Goal: Transaction & Acquisition: Purchase product/service

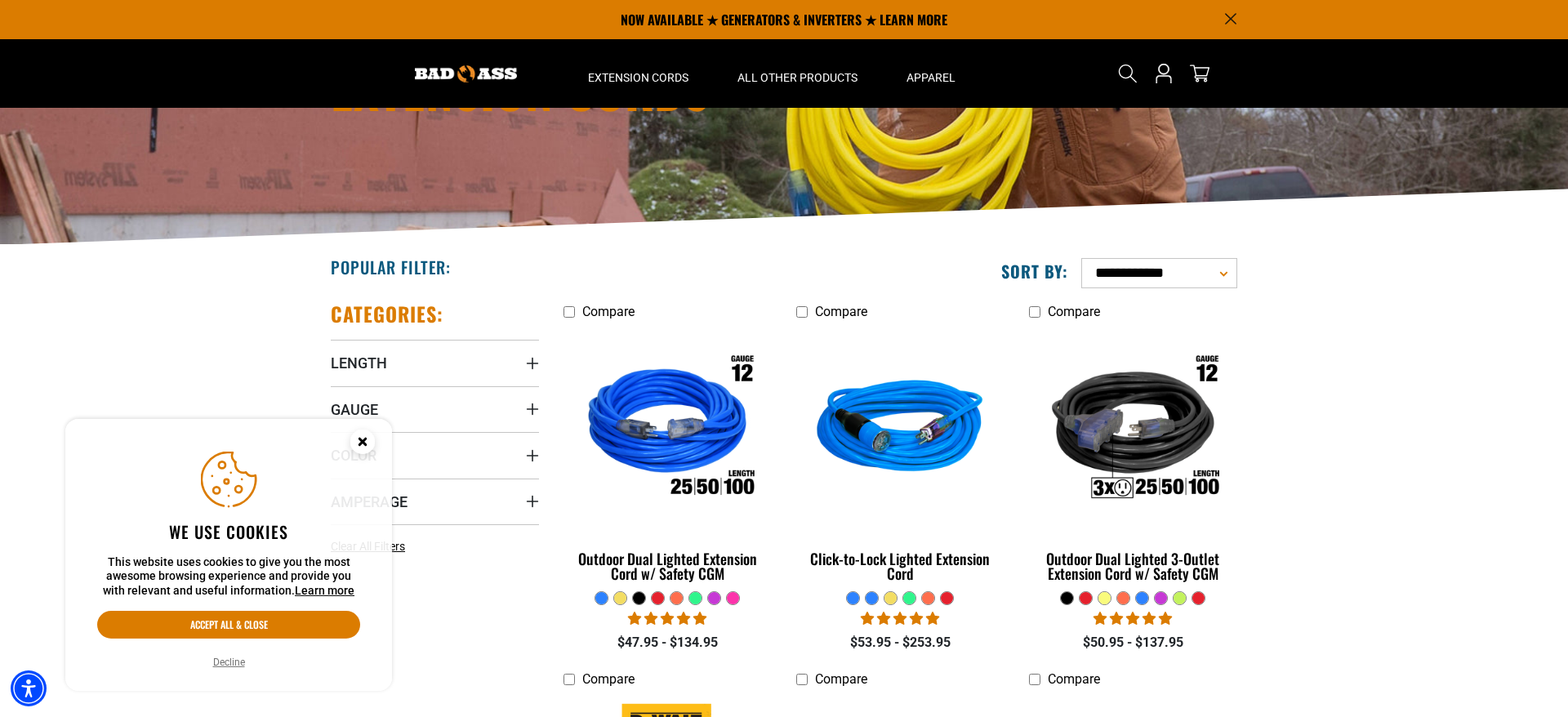
scroll to position [167, 0]
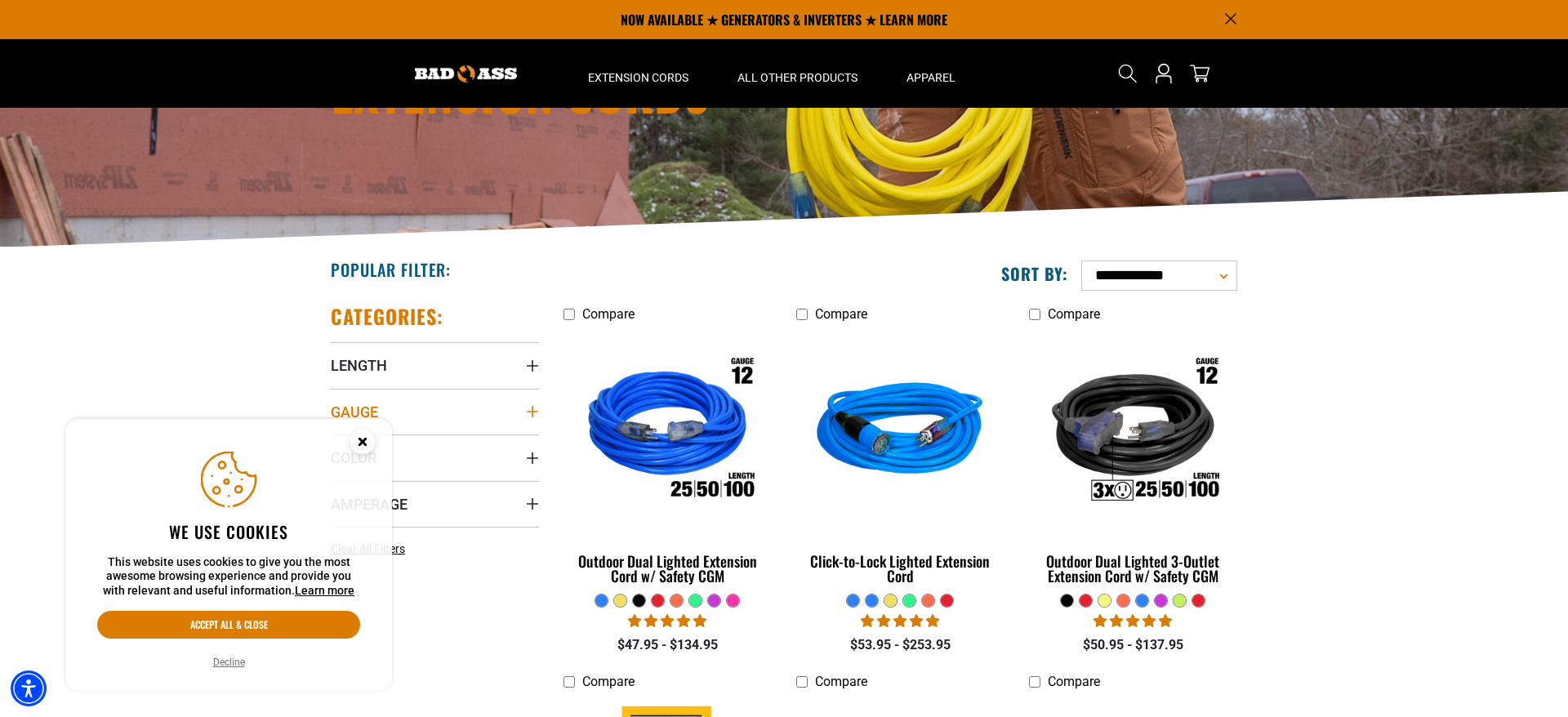
click at [486, 407] on summary "Gauge" at bounding box center [435, 411] width 208 height 45
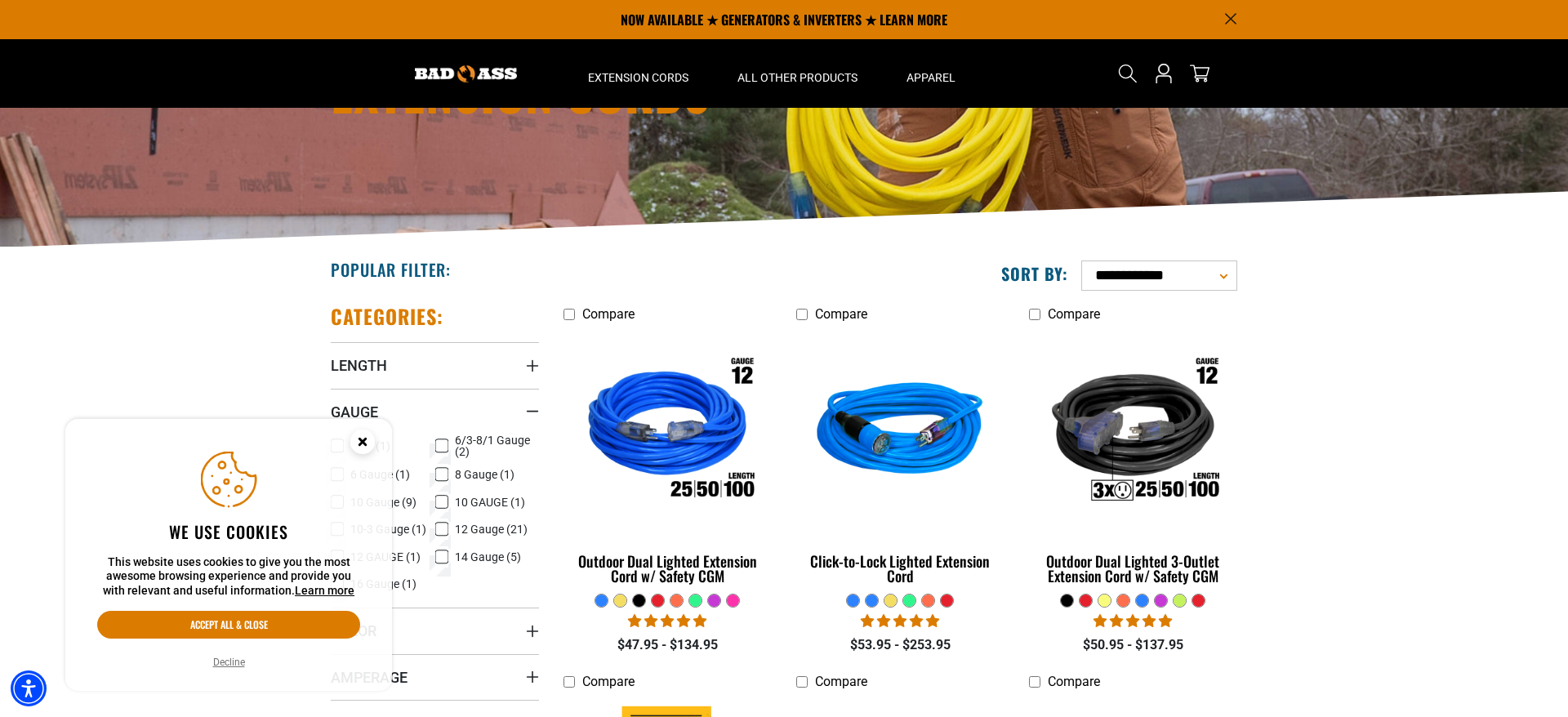
click at [443, 503] on icon at bounding box center [442, 502] width 13 height 21
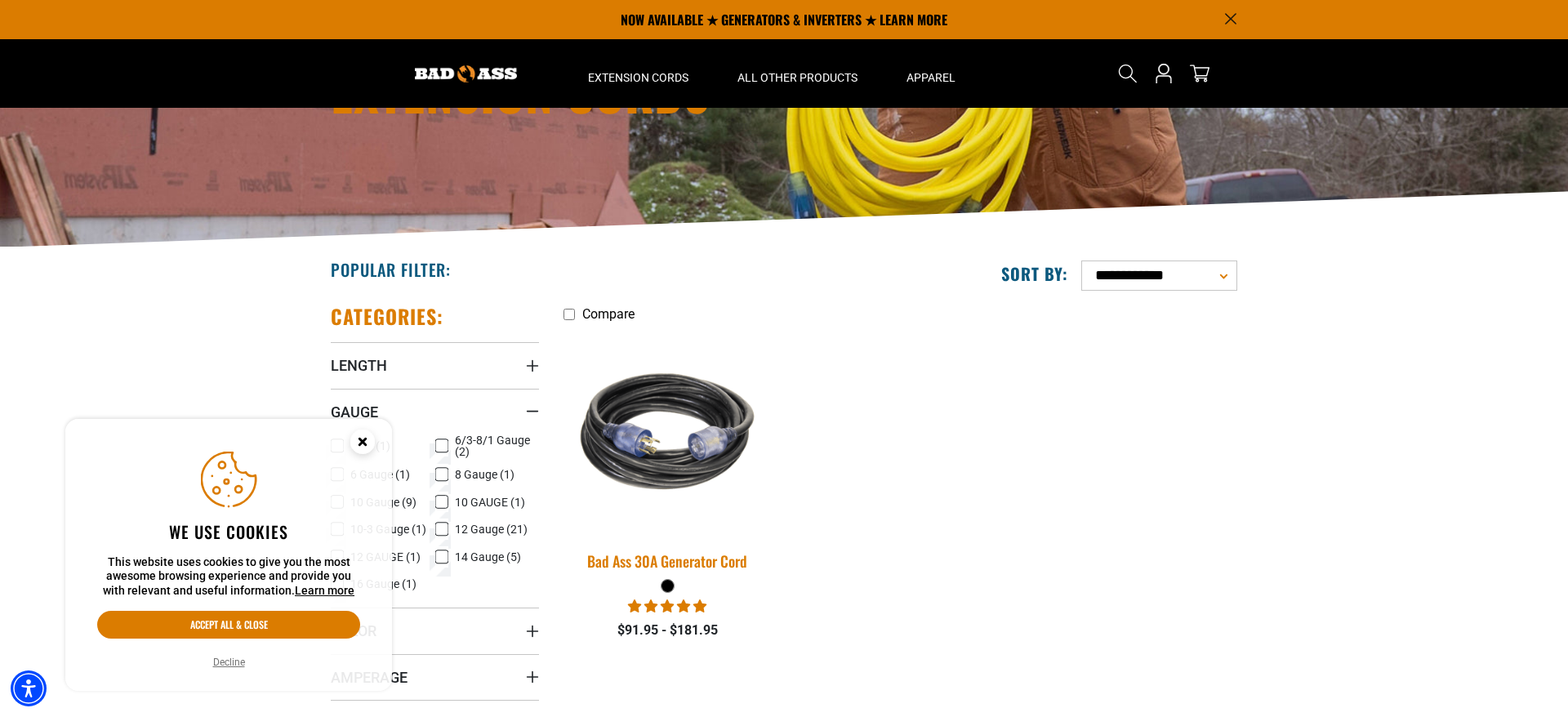
click at [691, 558] on div "Bad Ass 30A Generator Cord" at bounding box center [668, 561] width 208 height 15
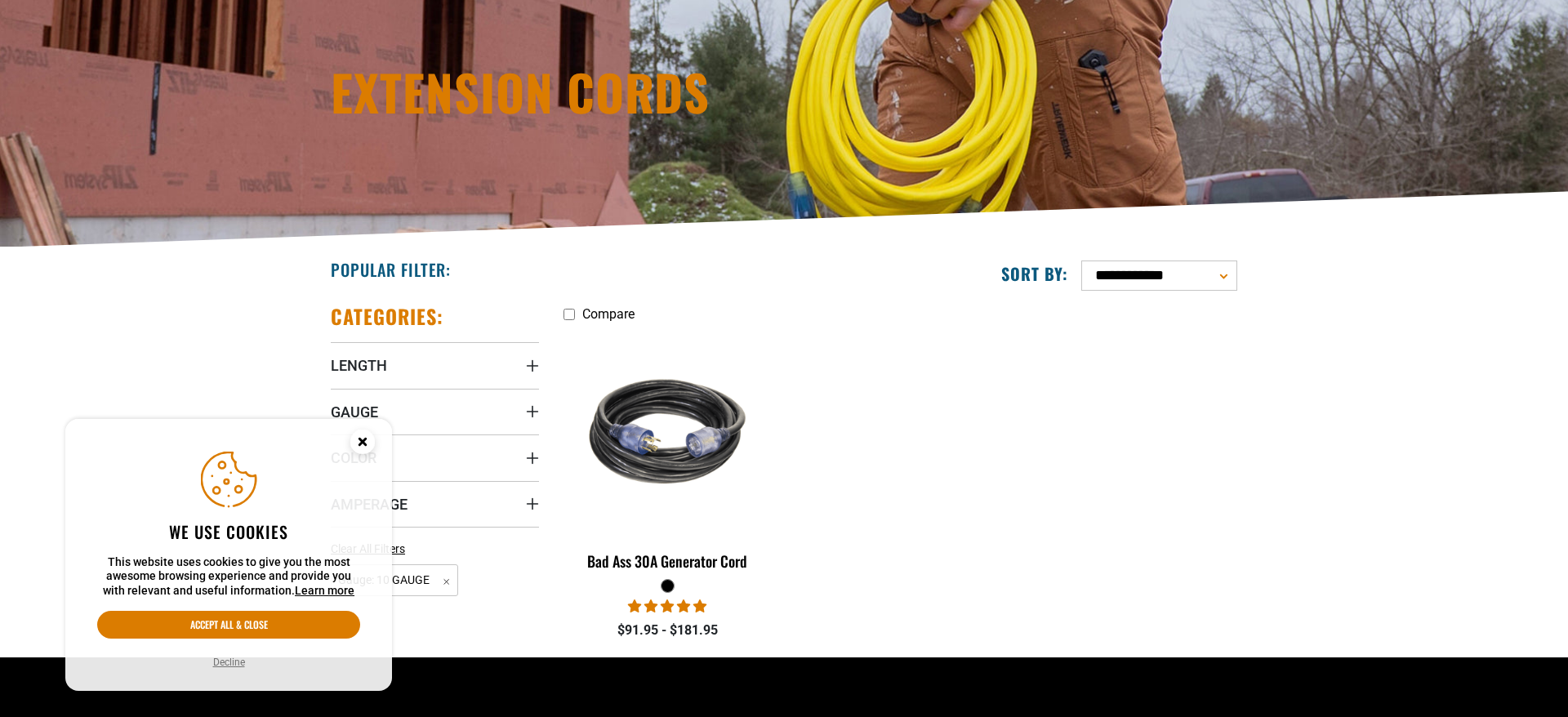
scroll to position [167, 0]
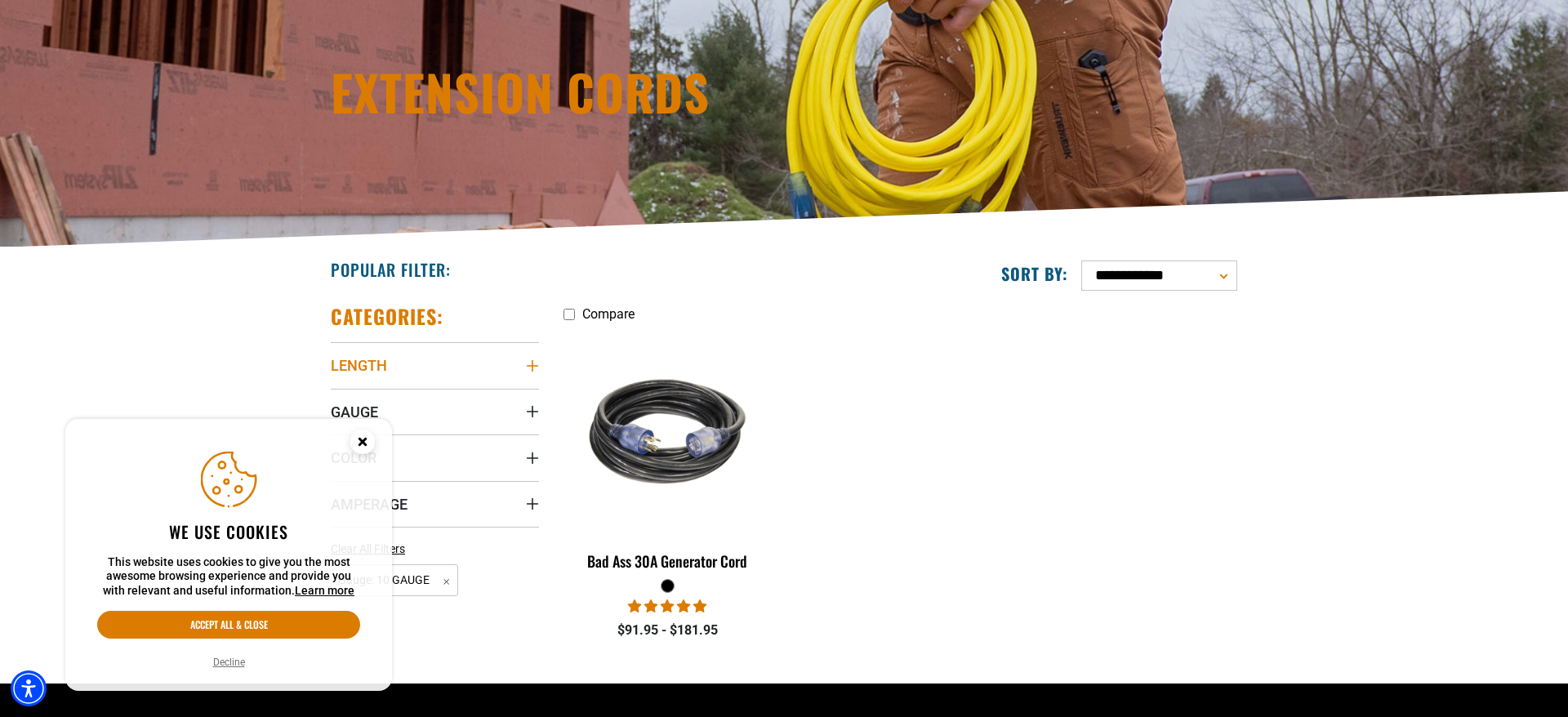
click at [527, 363] on icon "Length" at bounding box center [532, 366] width 13 height 13
click at [526, 365] on icon "Length" at bounding box center [532, 365] width 13 height 3
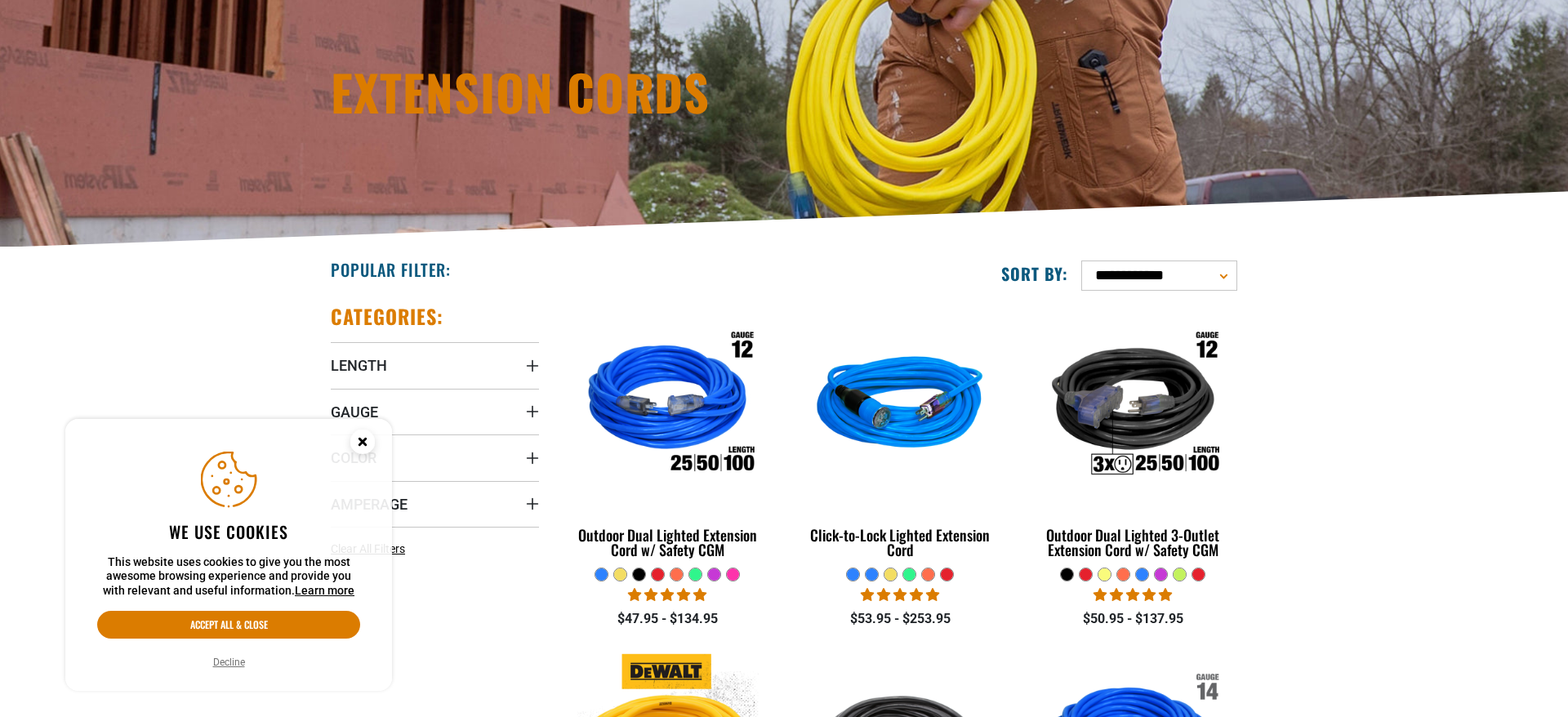
scroll to position [167, 0]
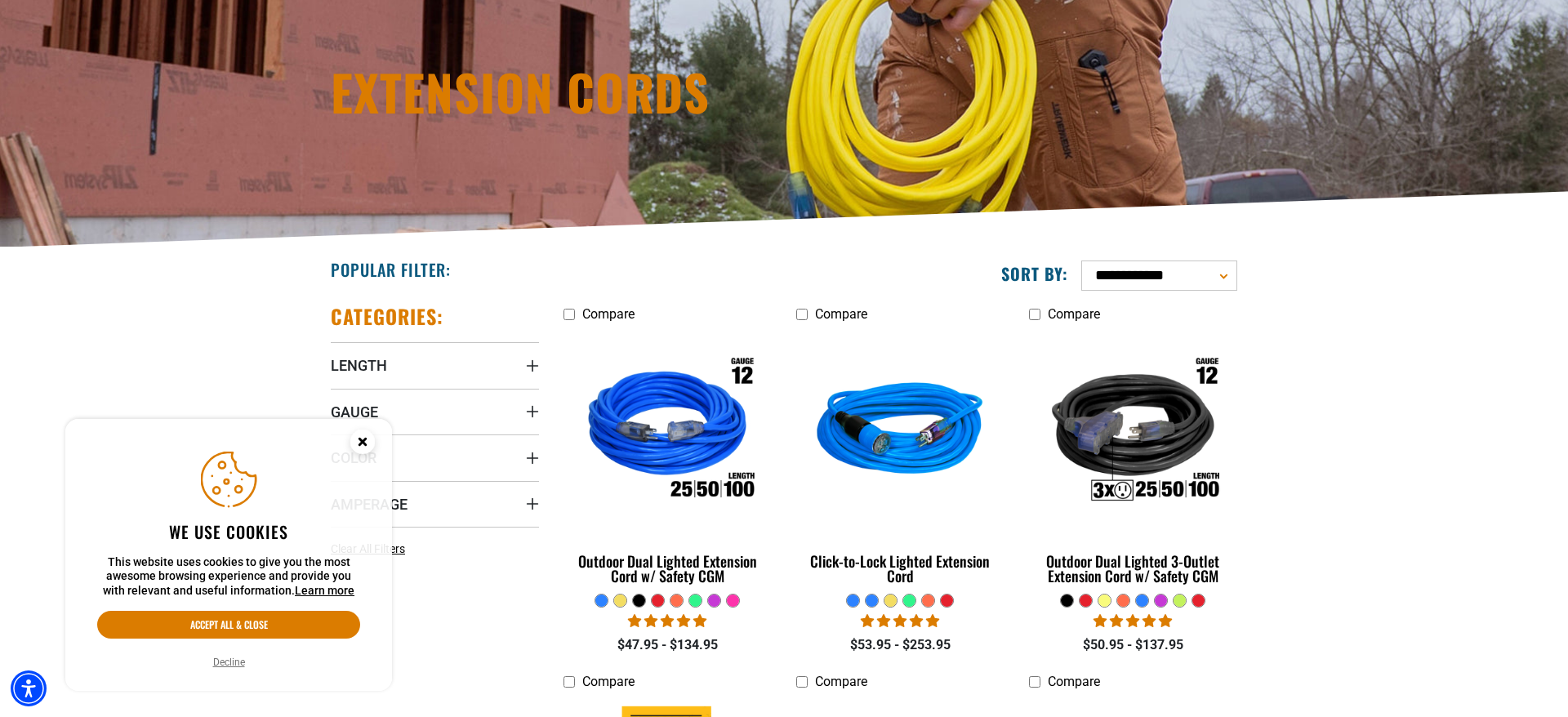
click at [1081, 261] on select "**********" at bounding box center [1158, 276] width 156 height 30
drag, startPoint x: 1224, startPoint y: 281, endPoint x: 391, endPoint y: 447, distance: 849.4
click at [426, 452] on summary "Color" at bounding box center [435, 457] width 208 height 45
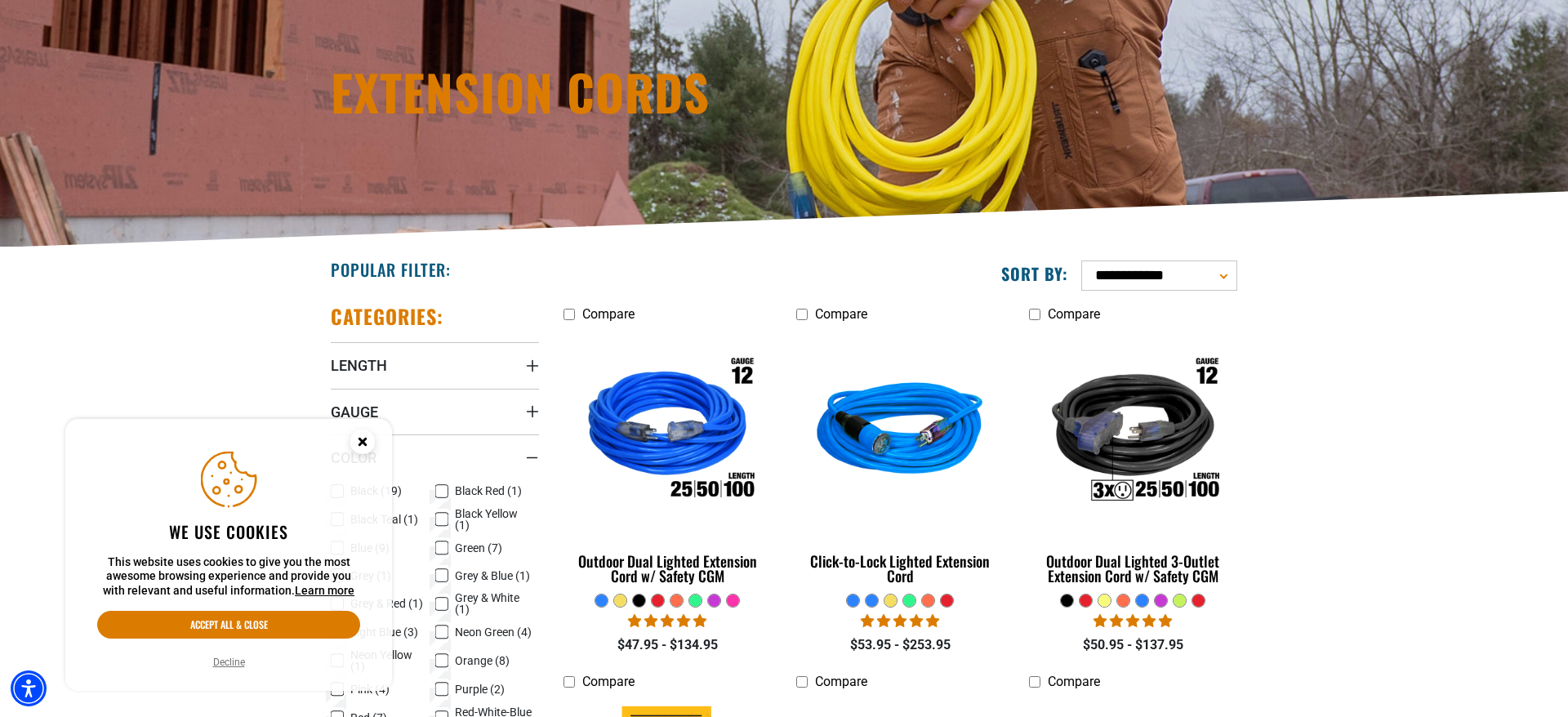
click at [369, 444] on circle "Close this option" at bounding box center [362, 442] width 25 height 25
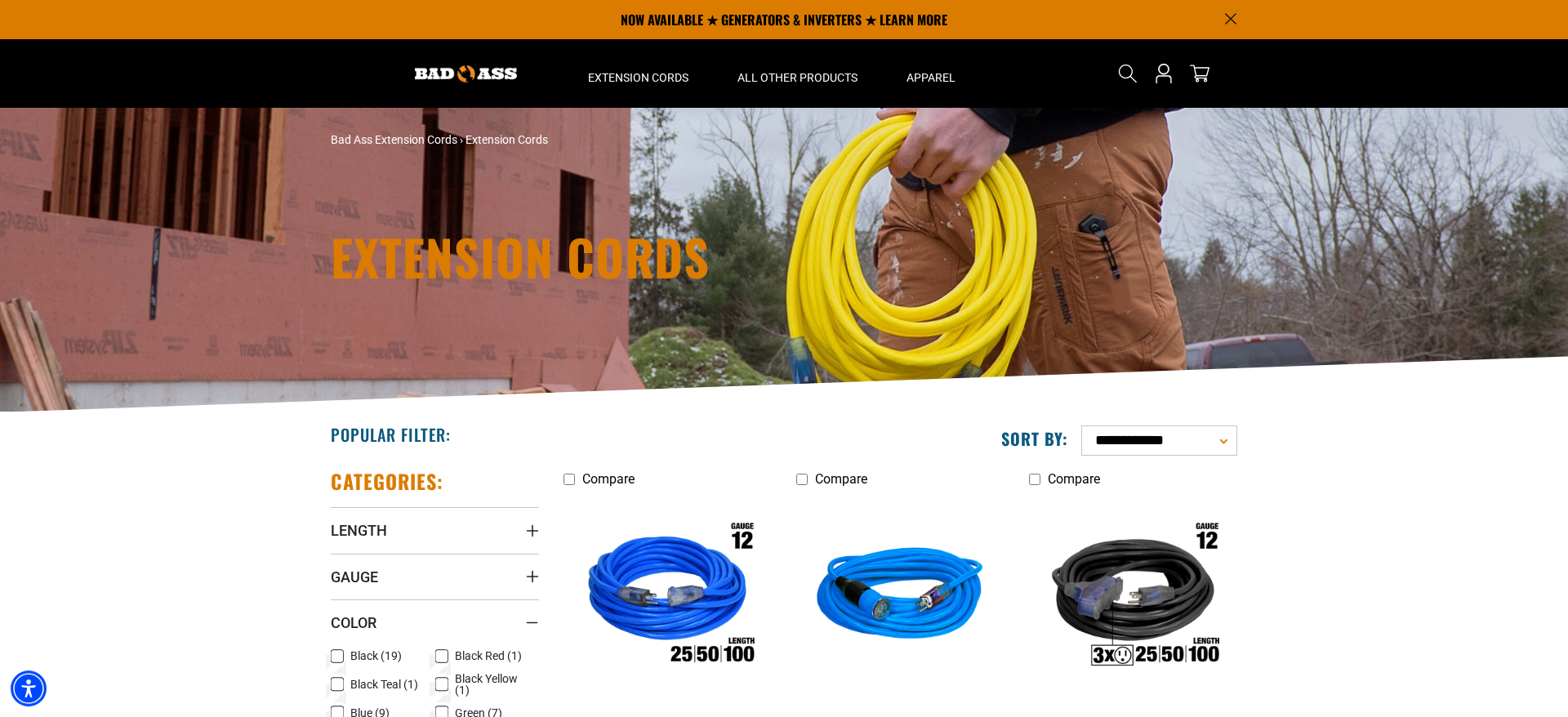
scroll to position [0, 0]
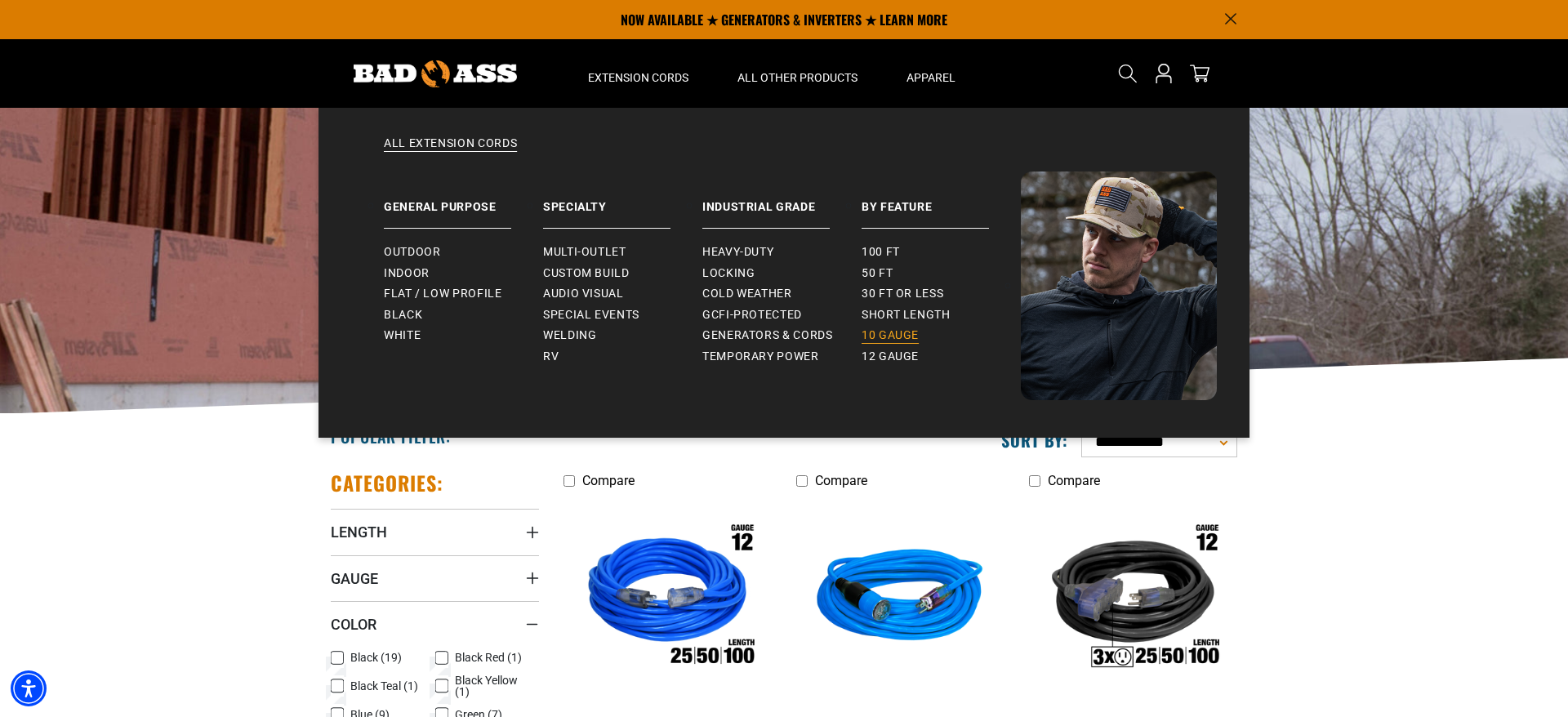
click at [887, 328] on link "10 gauge" at bounding box center [941, 336] width 159 height 21
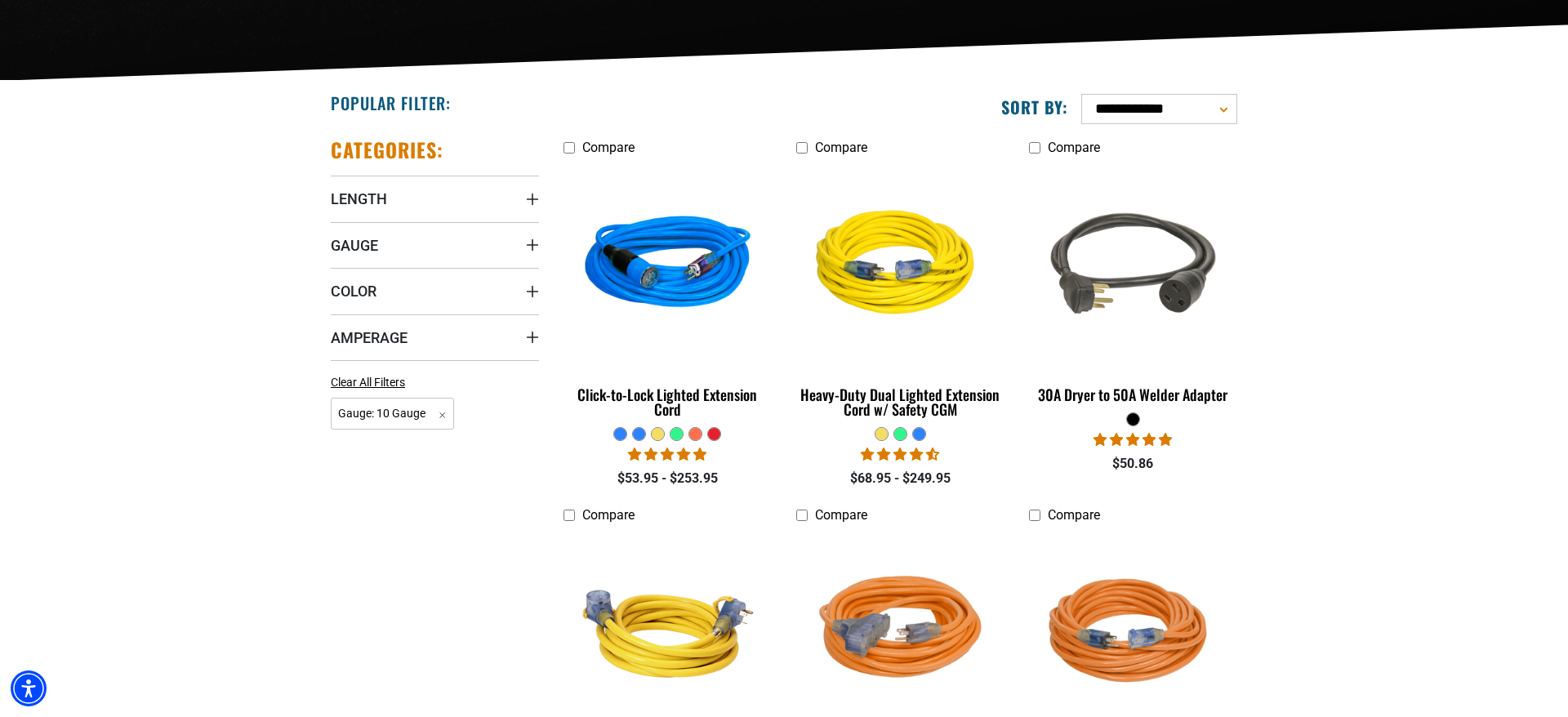
scroll to position [583, 0]
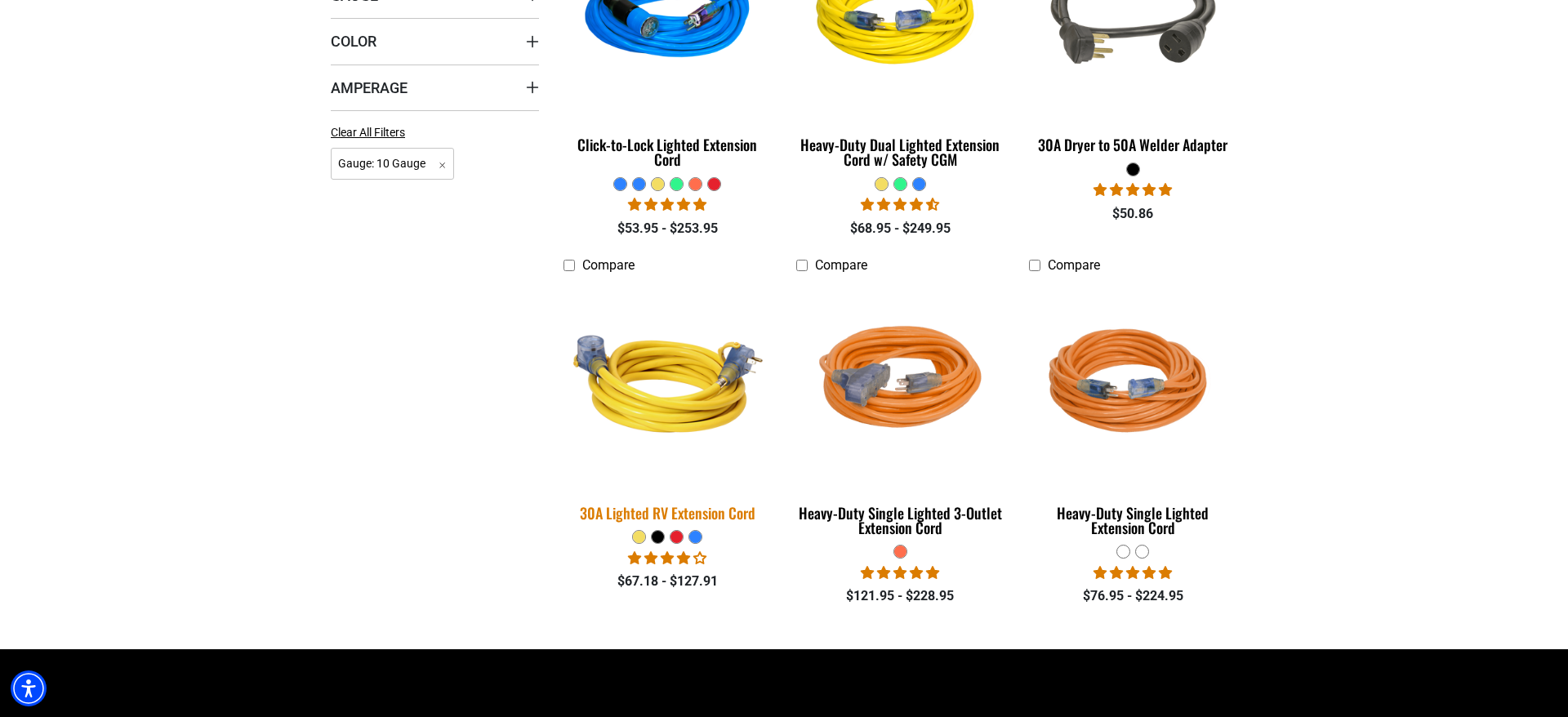
click at [714, 350] on img at bounding box center [668, 384] width 229 height 209
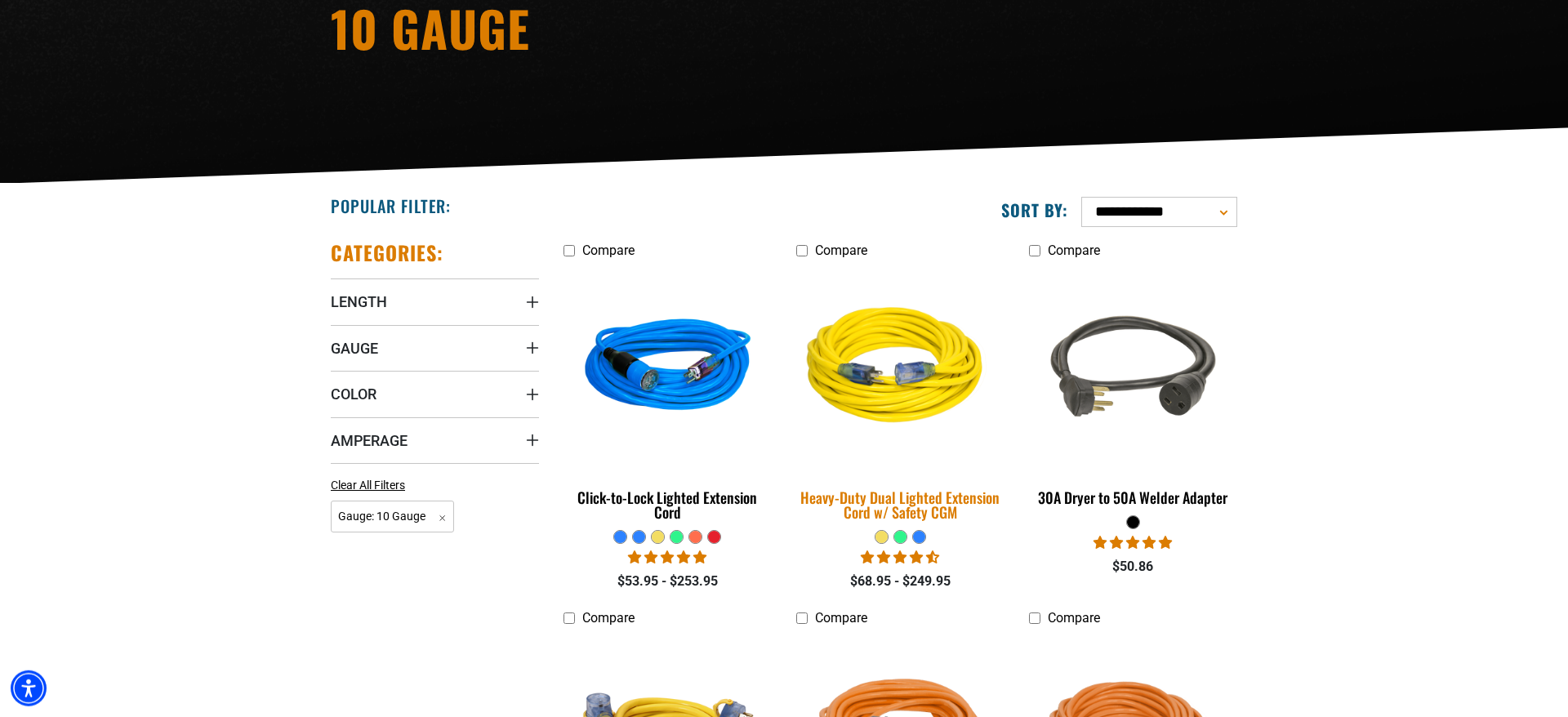
scroll to position [333, 0]
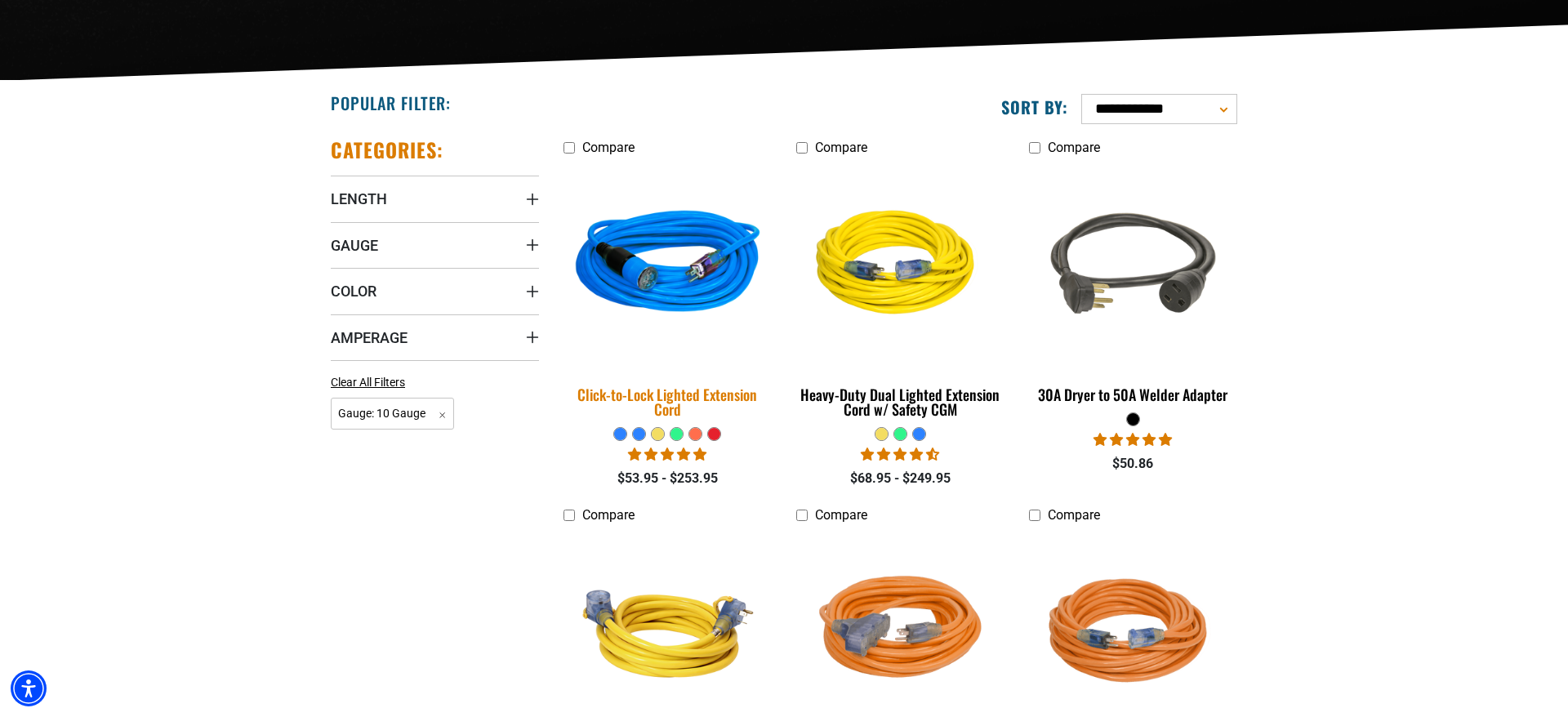
click at [701, 389] on div "Click-to-Lock Lighted Extension Cord" at bounding box center [668, 402] width 208 height 29
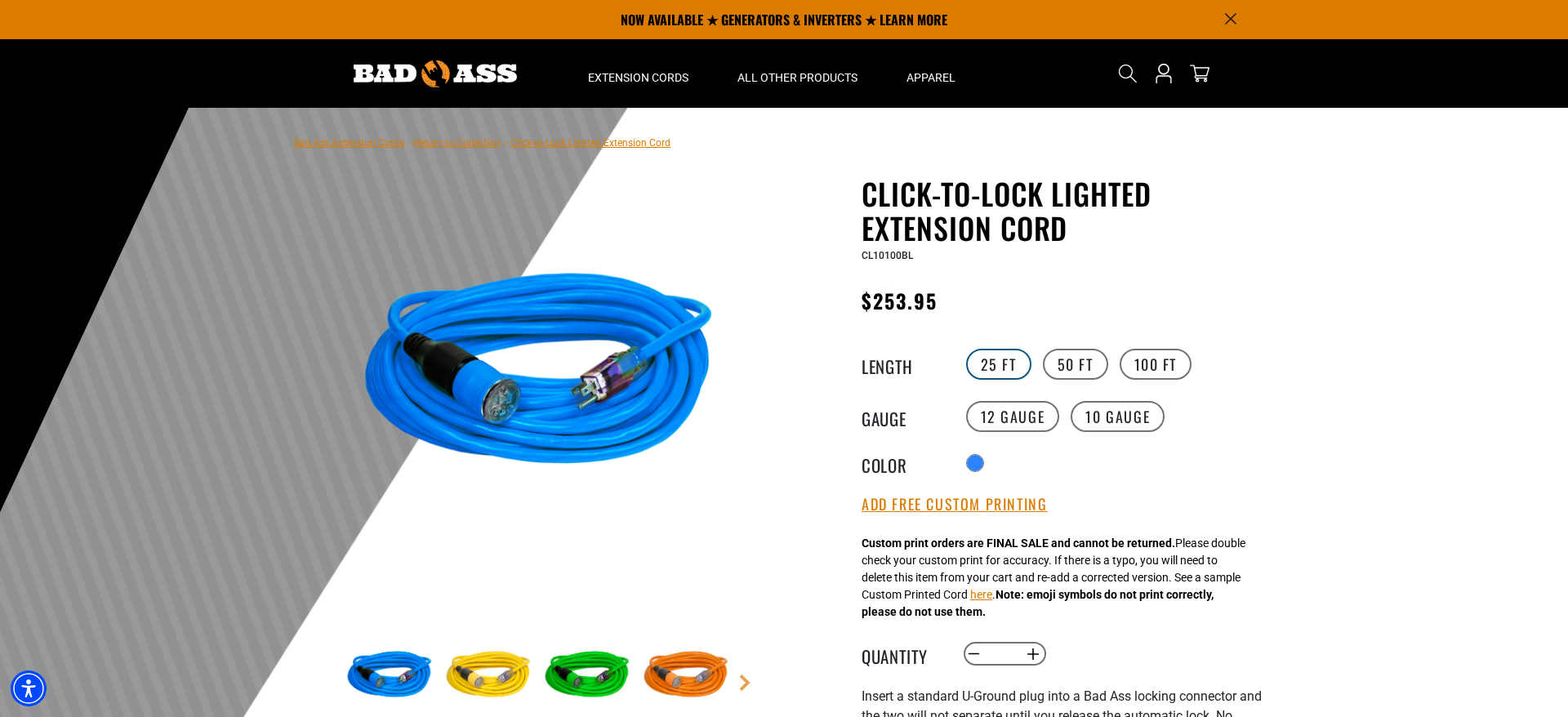
click at [977, 357] on label "25 FT" at bounding box center [998, 364] width 65 height 31
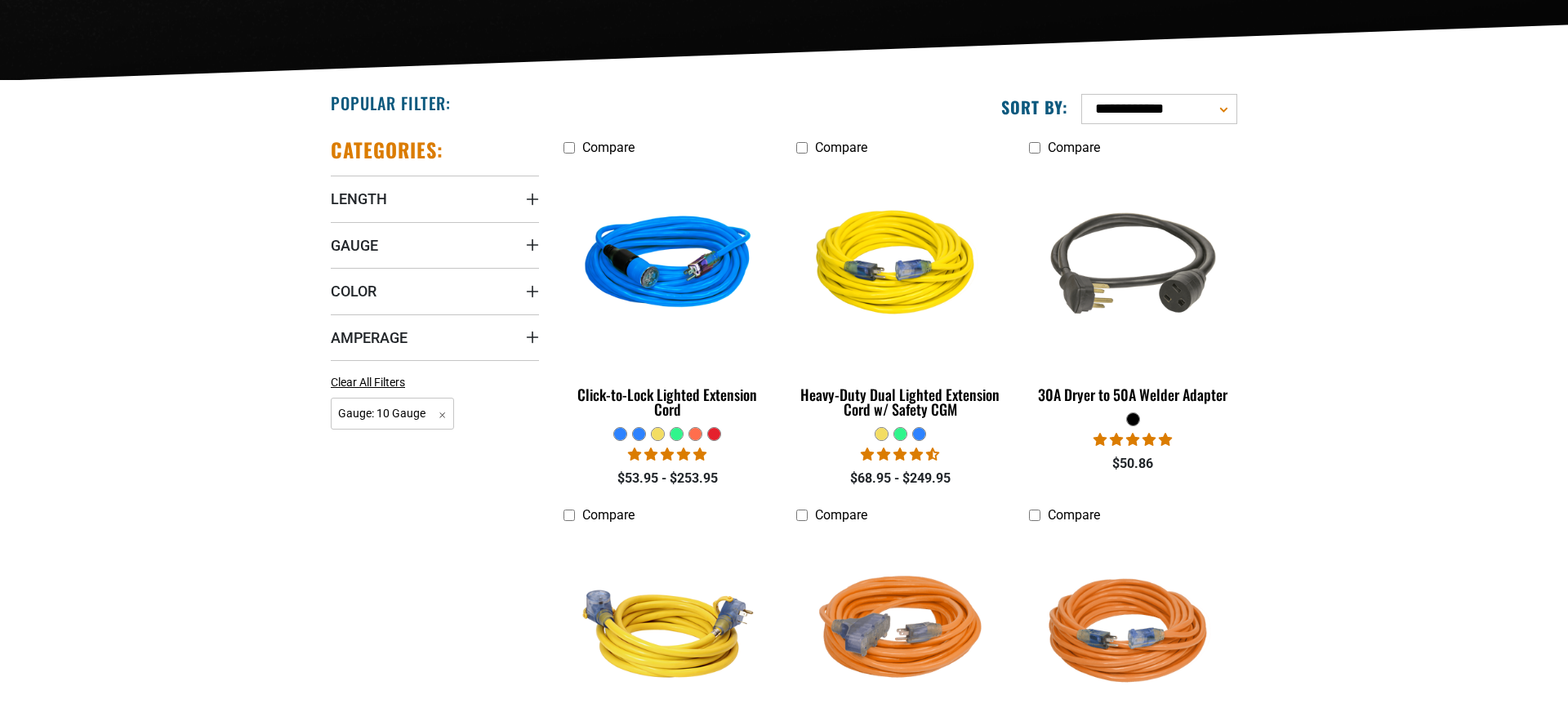
scroll to position [333, 0]
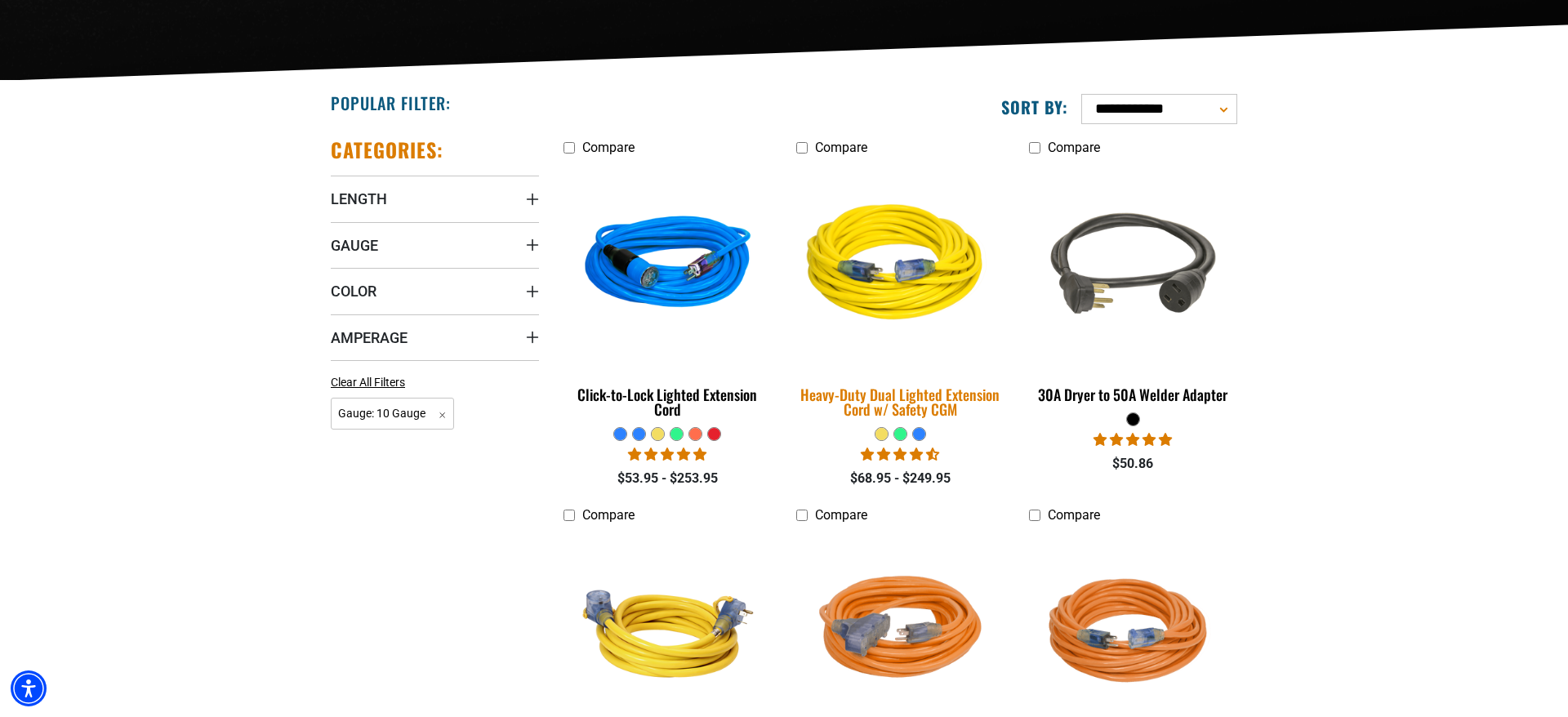
click at [951, 391] on div "Heavy-Duty Dual Lighted Extension Cord w/ Safety CGM" at bounding box center [900, 402] width 208 height 29
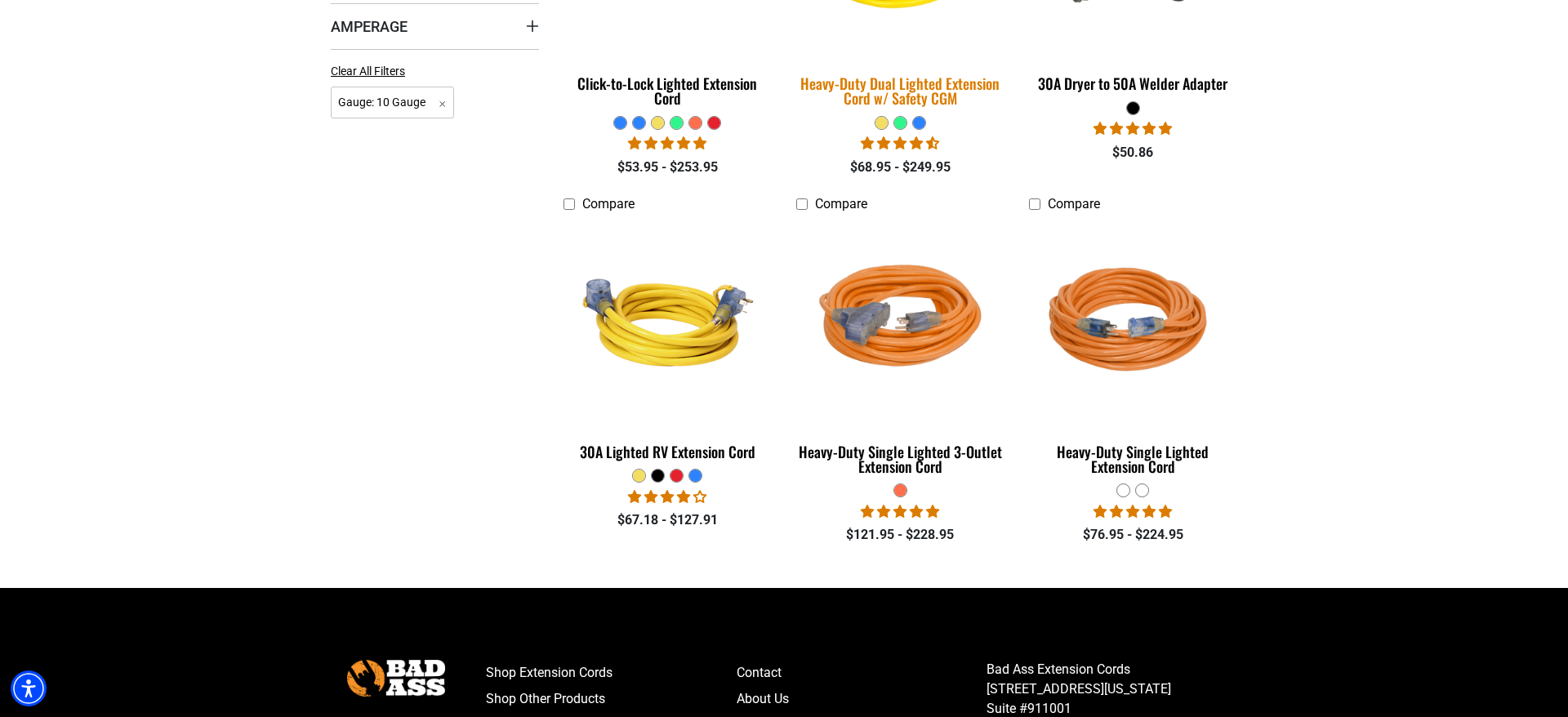
scroll to position [666, 0]
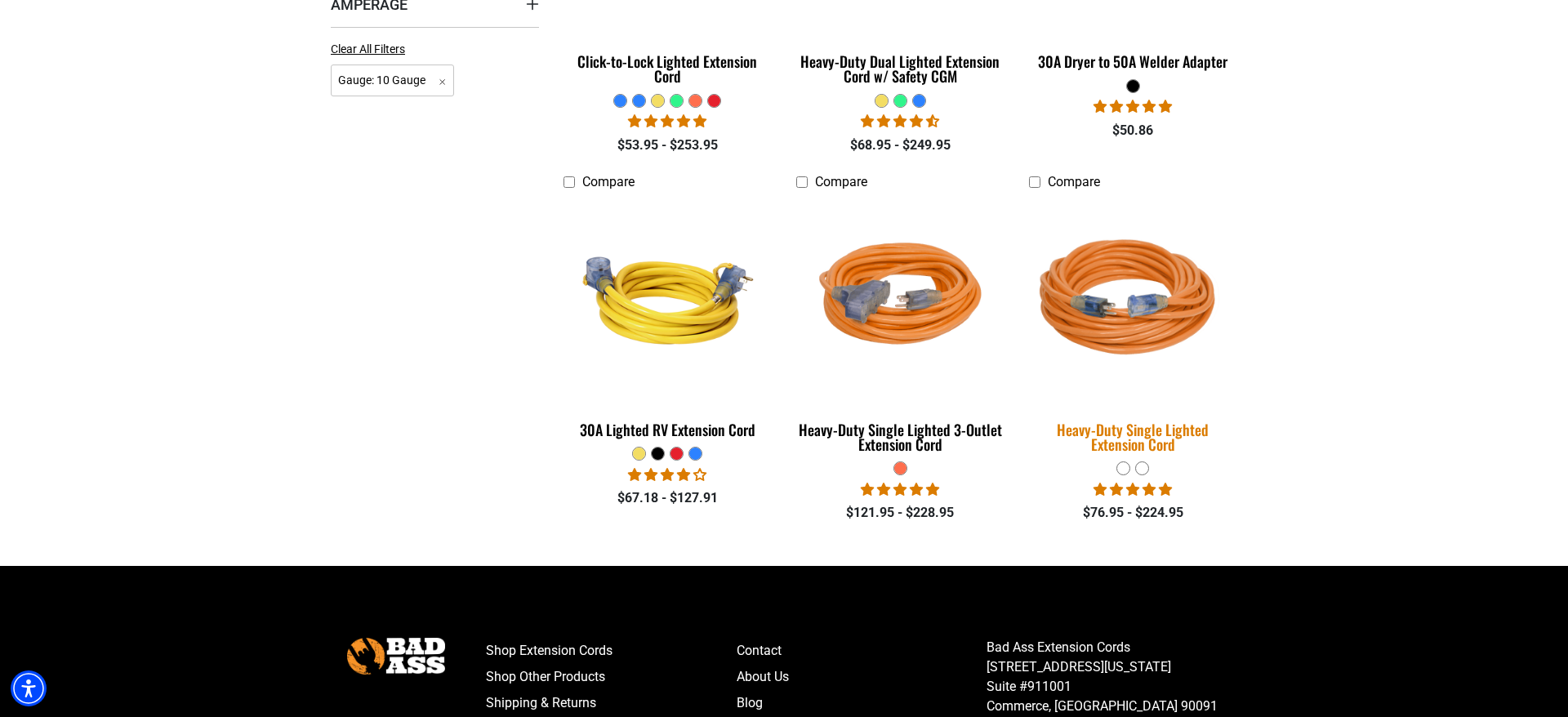
click at [1080, 428] on div "Heavy-Duty Single Lighted Extension Cord" at bounding box center [1133, 436] width 208 height 29
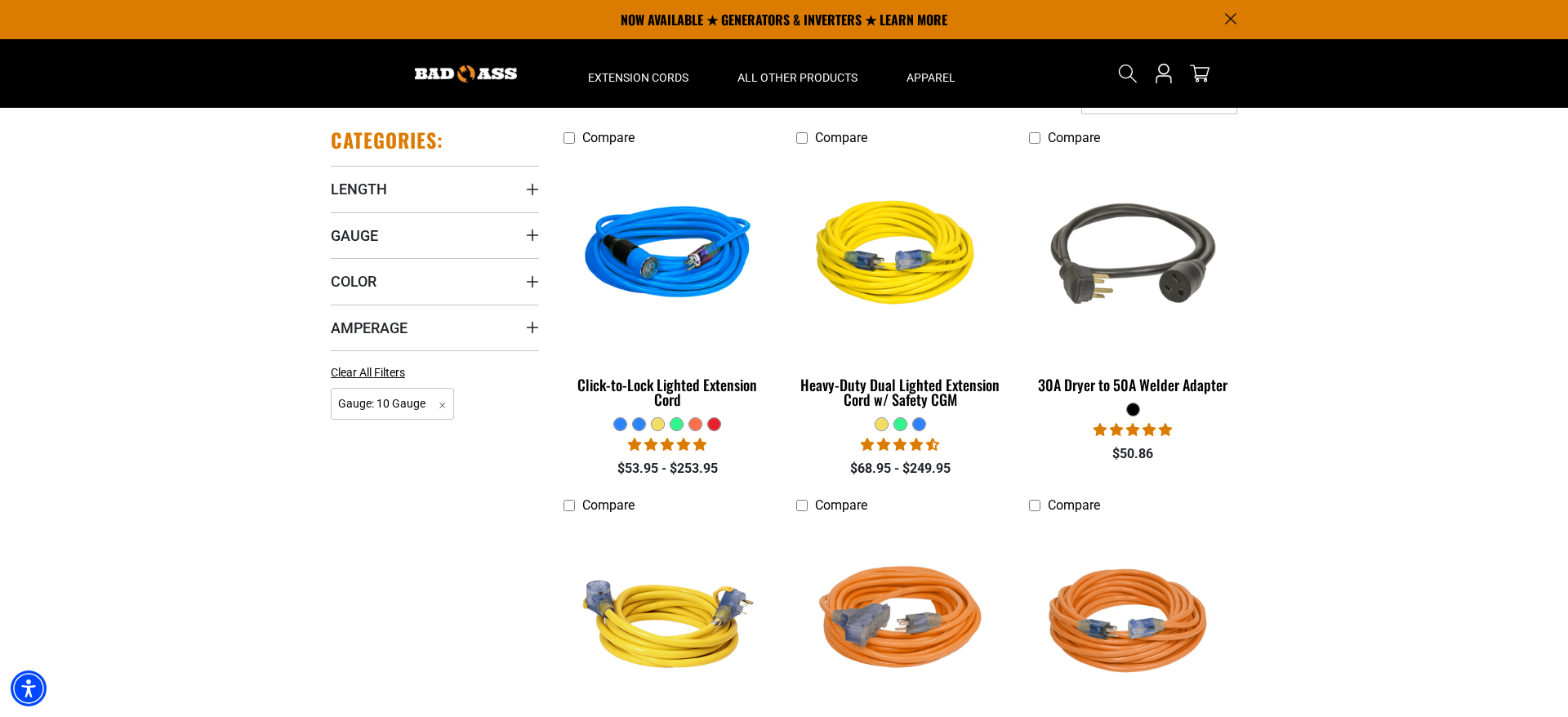
scroll to position [250, 0]
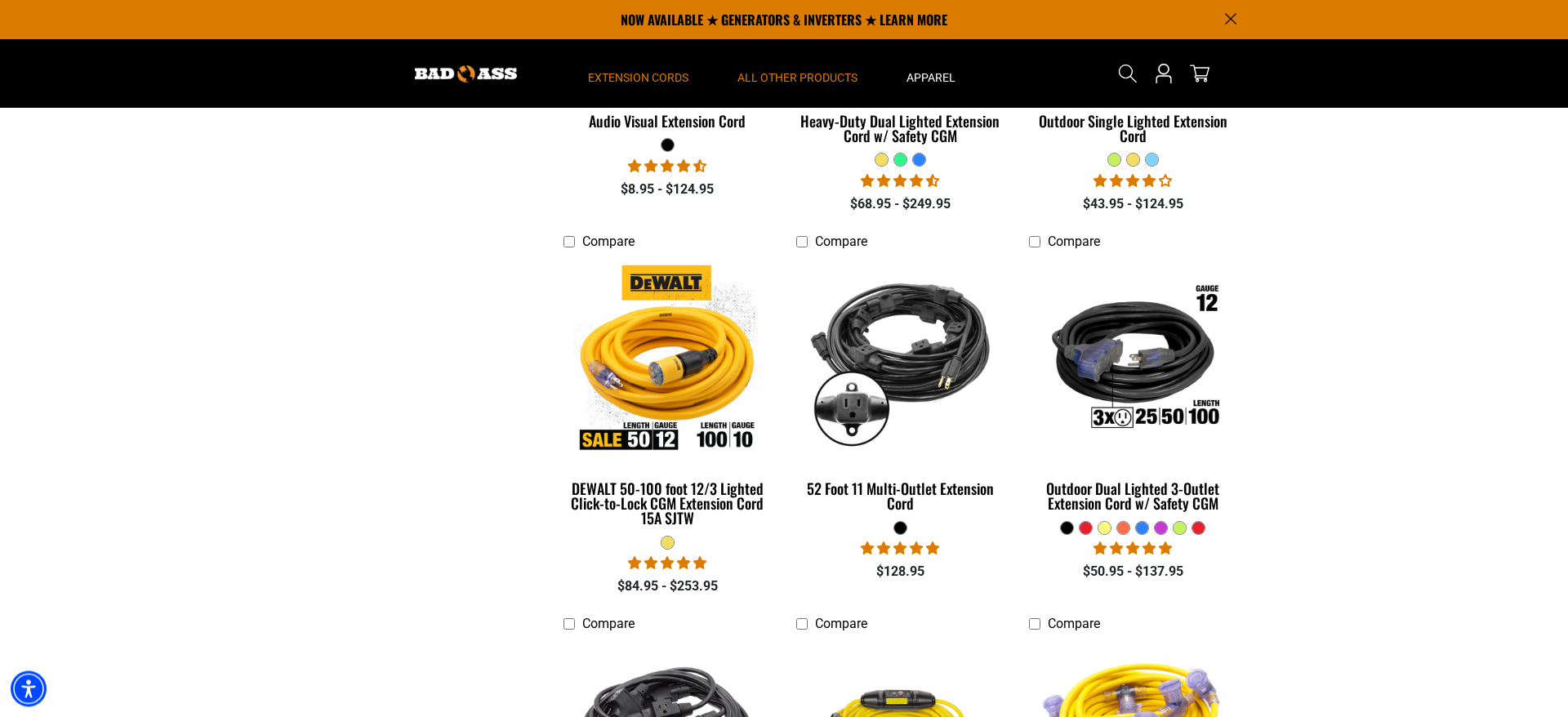
scroll to position [917, 0]
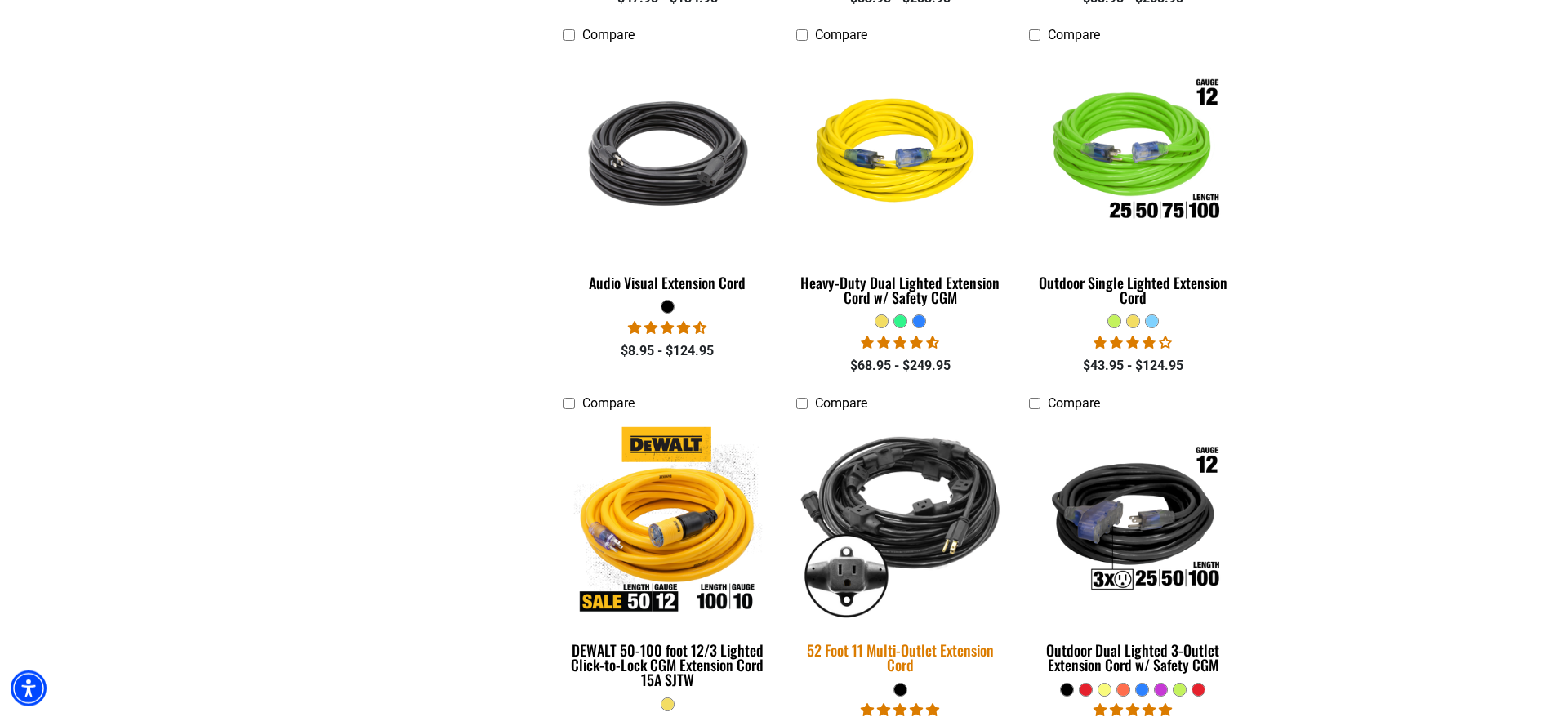
scroll to position [834, 0]
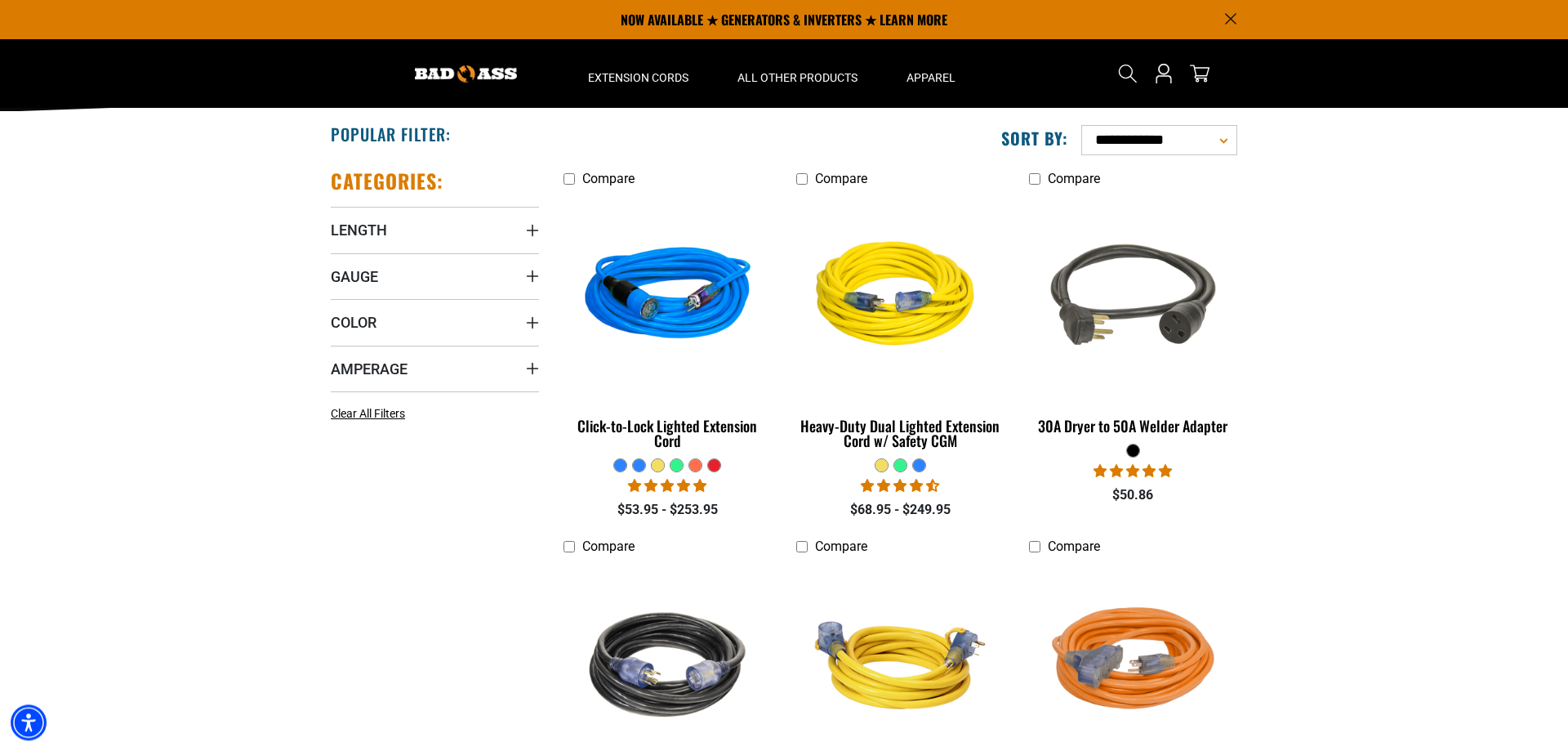
scroll to position [297, 0]
